Goal: Information Seeking & Learning: Learn about a topic

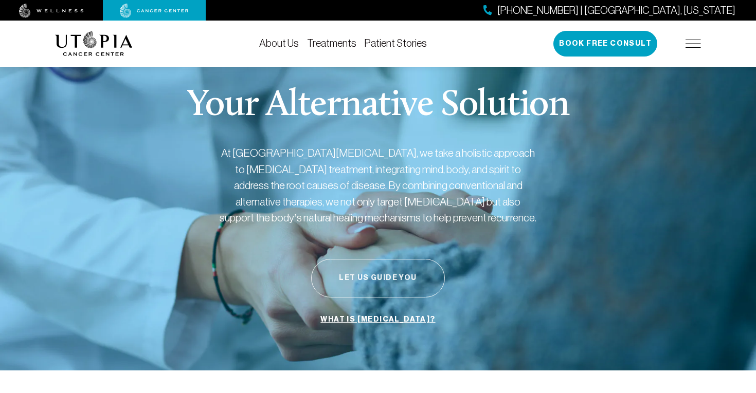
click at [382, 278] on button "Let Us Guide You" at bounding box center [378, 278] width 134 height 39
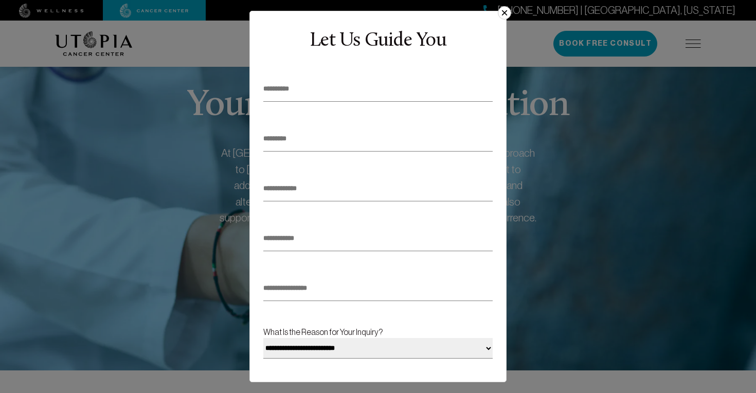
click at [505, 15] on button "×" at bounding box center [504, 12] width 13 height 13
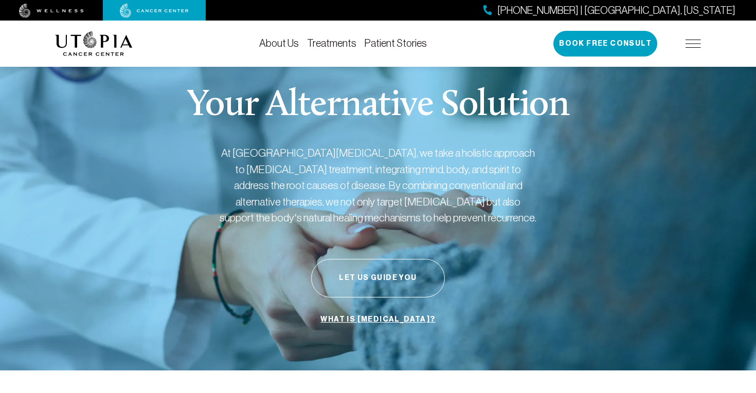
click at [339, 43] on link "Treatments" at bounding box center [331, 43] width 49 height 11
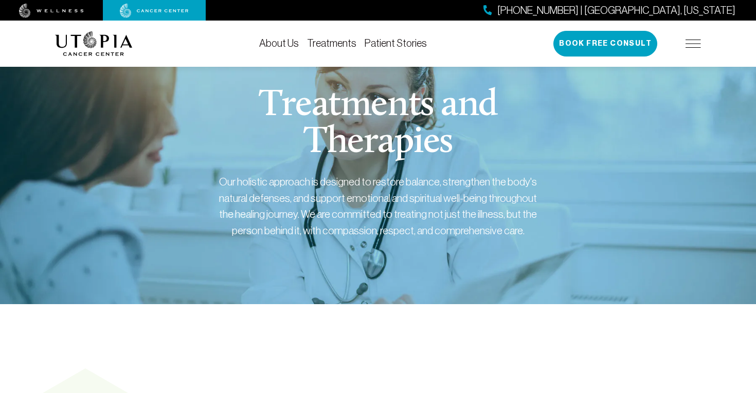
click at [281, 46] on link "About Us" at bounding box center [279, 43] width 40 height 11
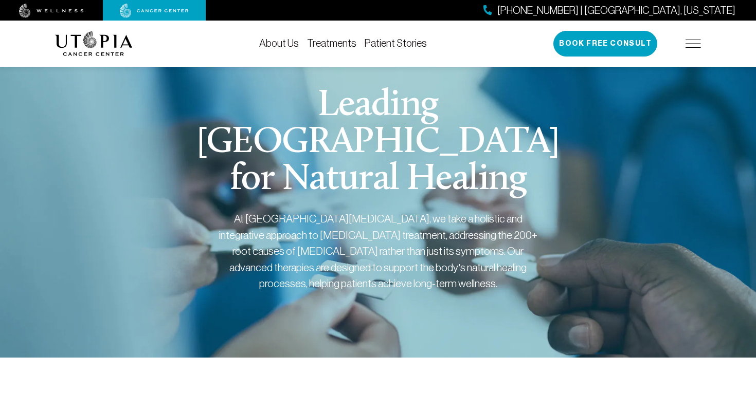
click at [696, 44] on img at bounding box center [692, 44] width 15 height 8
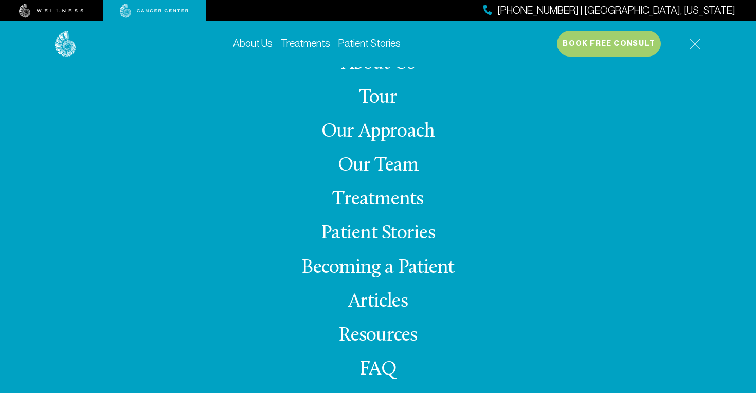
click at [389, 203] on link "Treatments" at bounding box center [377, 200] width 91 height 20
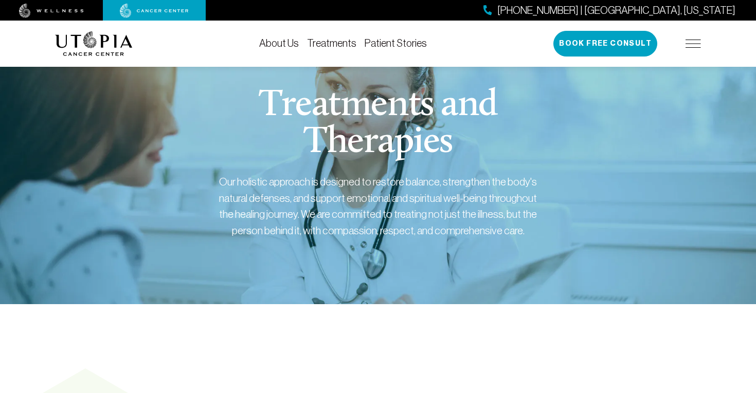
click at [71, 13] on img at bounding box center [51, 11] width 65 height 14
